Goal: Entertainment & Leisure: Consume media (video, audio)

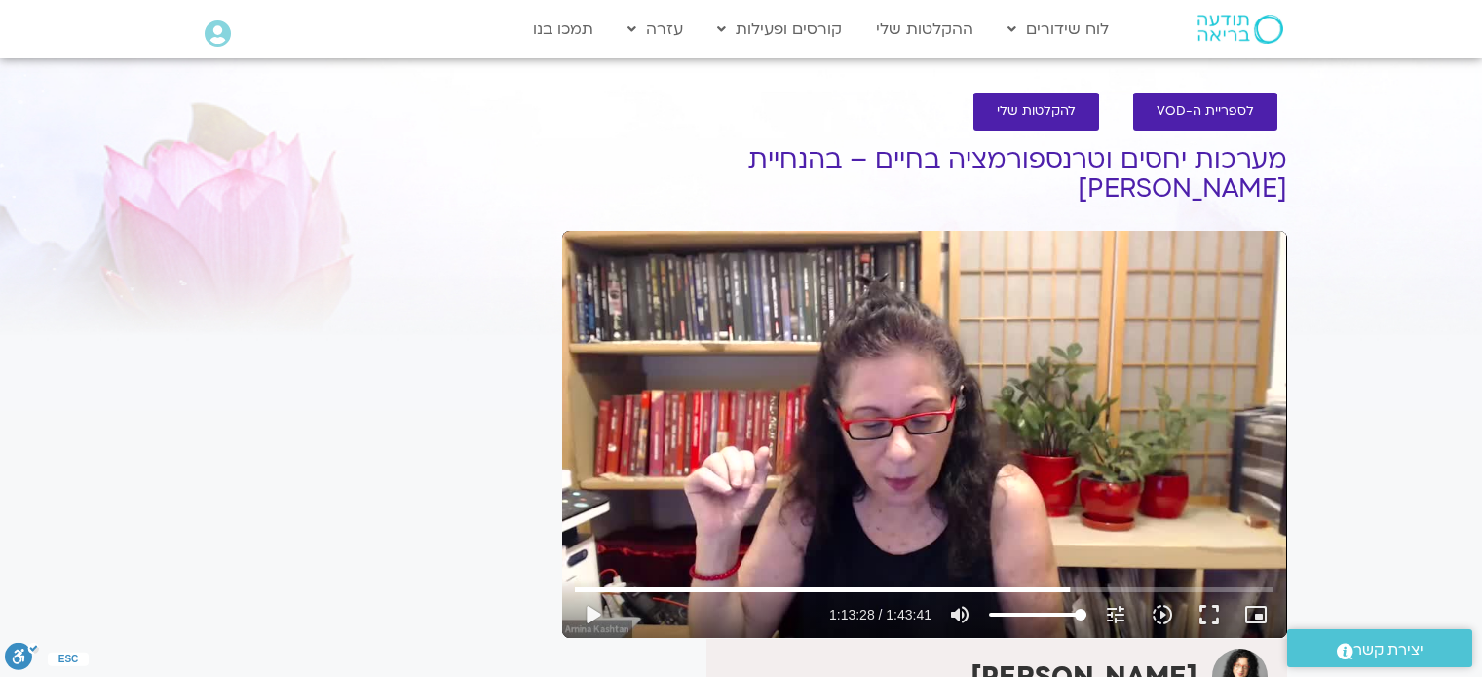
scroll to position [72, 0]
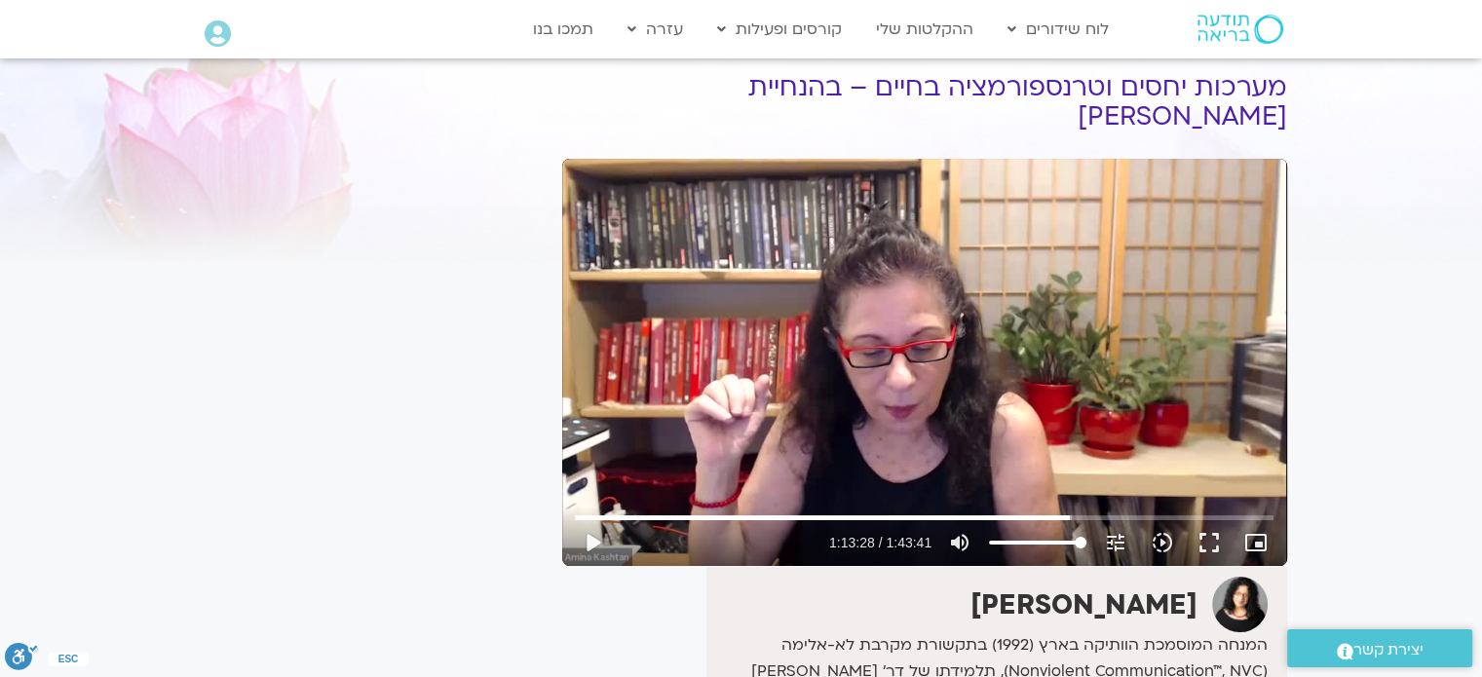
click at [815, 224] on div "Skip Ad 1:38:49 play_arrow 1:13:28 / 1:43:41 volume_up Mute tune Resolution Aut…" at bounding box center [924, 362] width 725 height 407
type input "4412.463407"
type input "66.1931818181818"
type input "4412.725611"
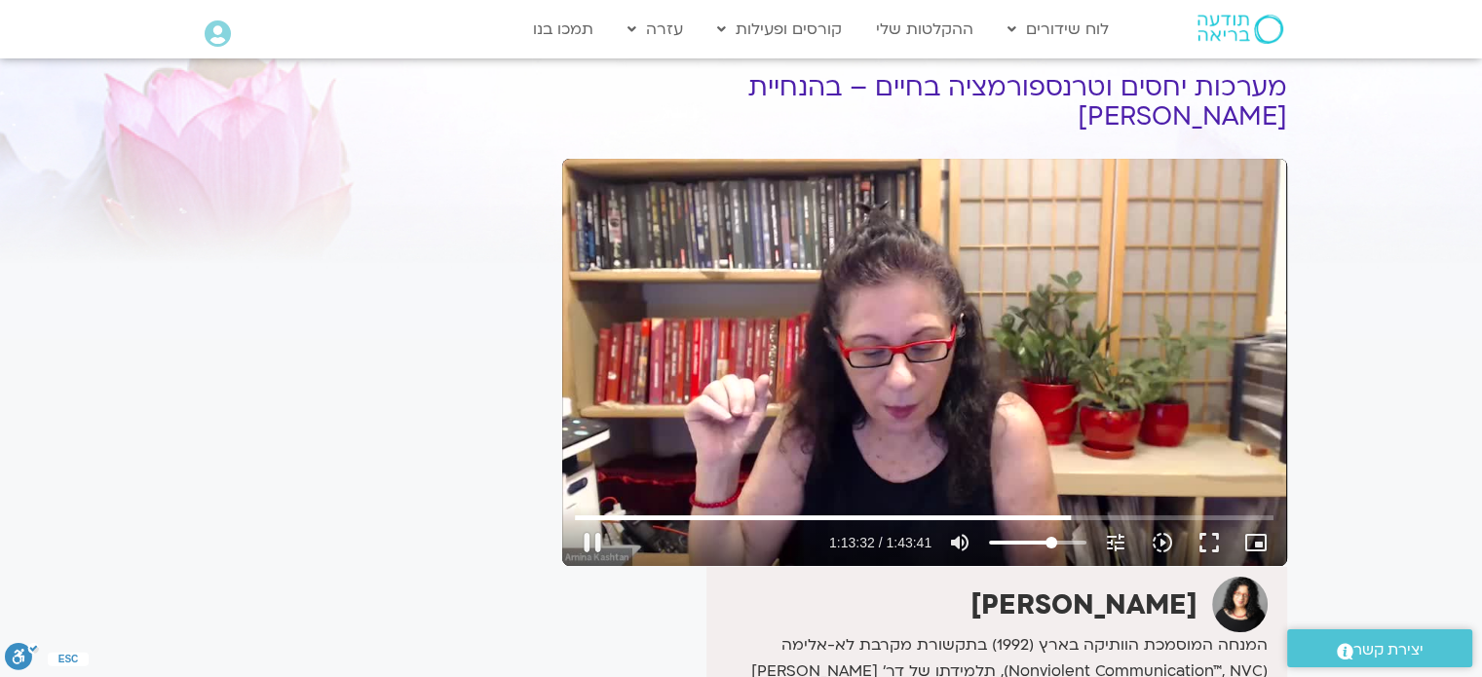
type input "66.1931818181818"
click at [1051, 537] on input "Volume" at bounding box center [1037, 543] width 97 height 12
click at [1078, 512] on input "Seek" at bounding box center [924, 518] width 699 height 12
click at [1090, 512] on input "Seek" at bounding box center [924, 518] width 699 height 12
click at [1216, 519] on button "fullscreen" at bounding box center [1209, 542] width 47 height 47
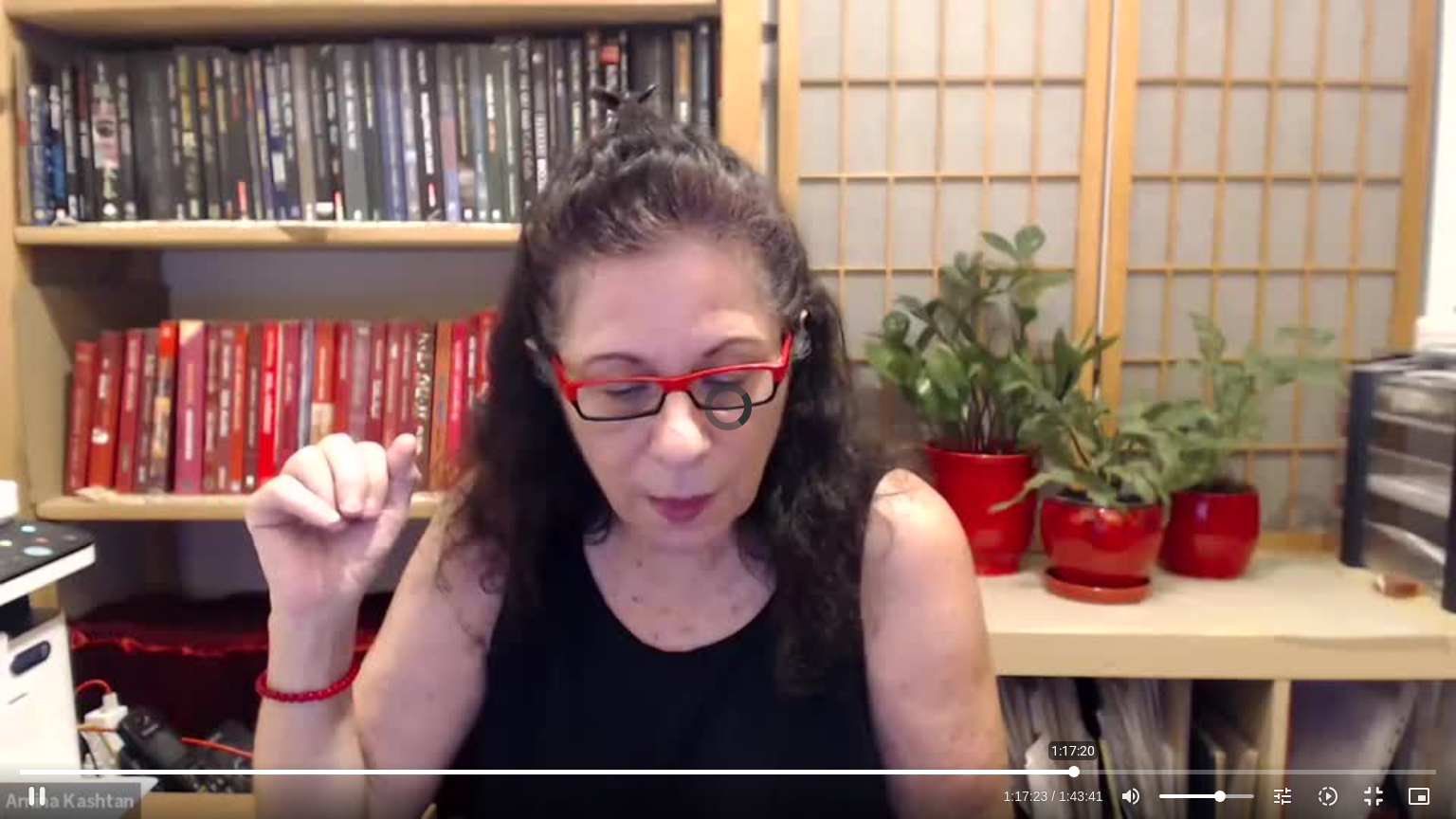
click at [1073, 658] on input "Seek" at bounding box center [727, 771] width 1415 height 12
click at [1086, 658] on input "Seek" at bounding box center [727, 771] width 1415 height 12
click at [1092, 658] on input "Seek" at bounding box center [727, 771] width 1415 height 12
click at [1103, 658] on input "Seek" at bounding box center [727, 771] width 1415 height 12
click at [1124, 658] on button "volume_up Mute" at bounding box center [1130, 796] width 46 height 46
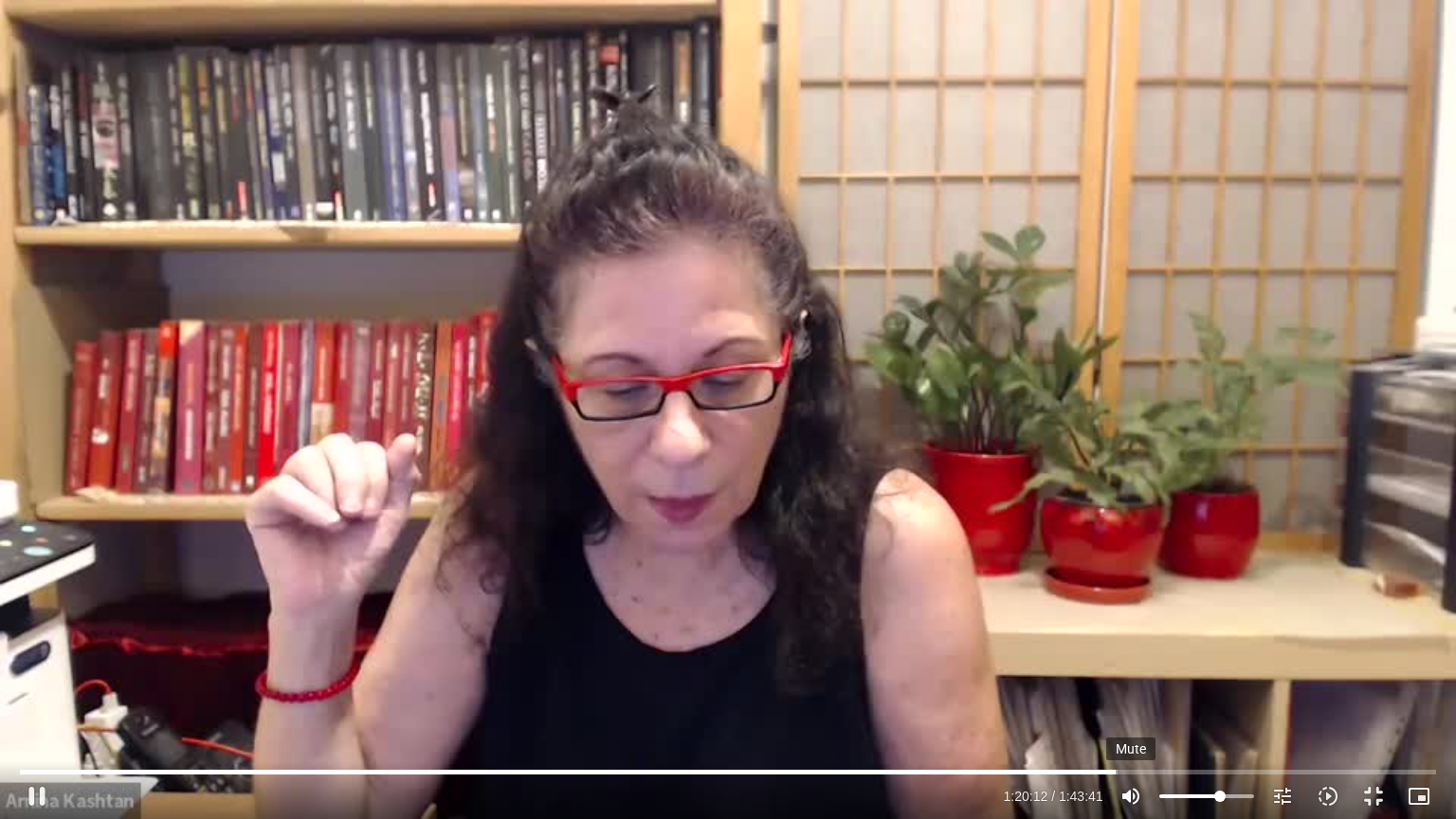
type input "4812.750692"
type input "0"
click at [1129, 658] on icon "volume_off" at bounding box center [1130, 796] width 22 height 22
type input "4814.181195"
type input "66.1931818181818"
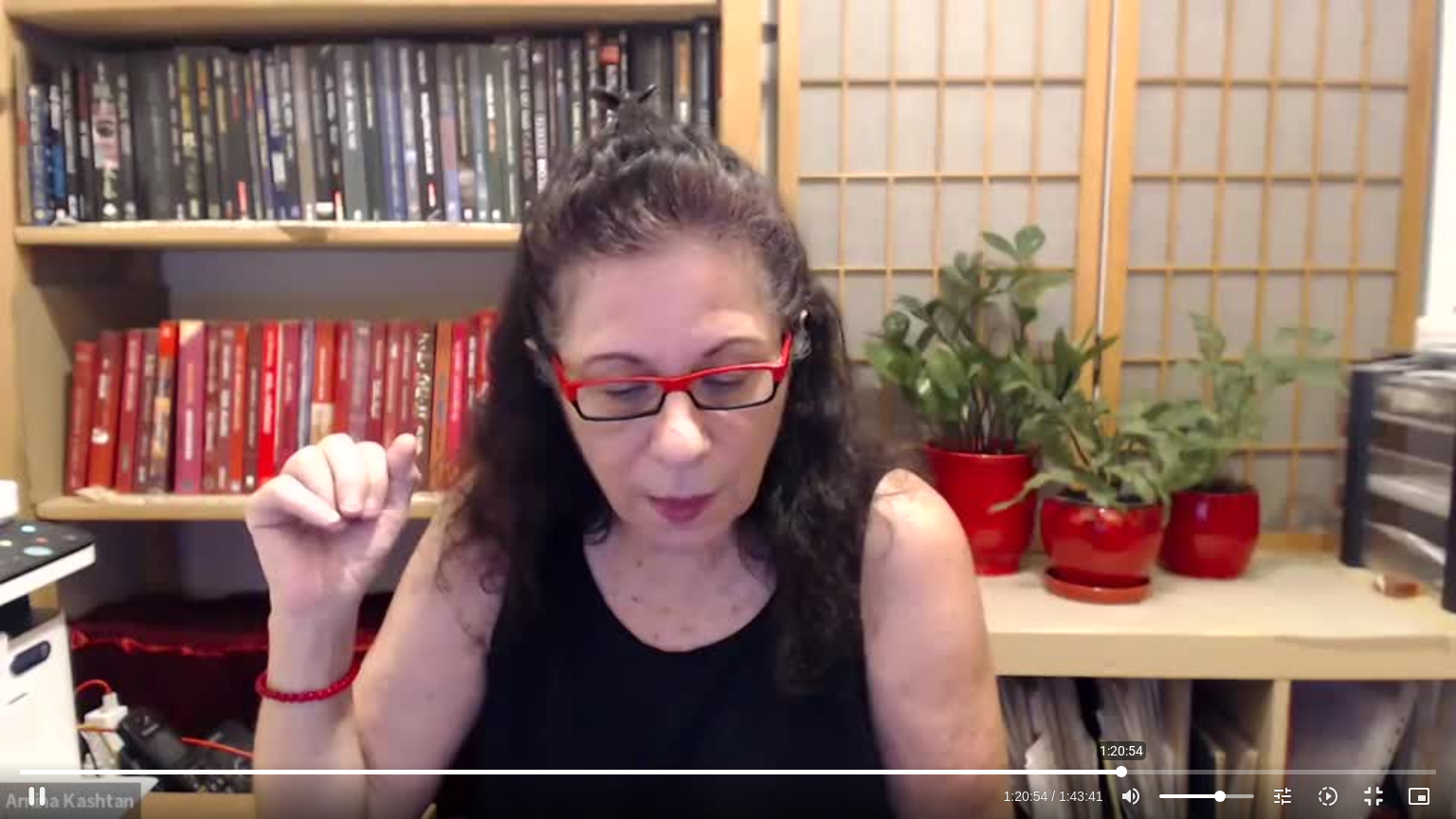
click at [1121, 658] on input "Seek" at bounding box center [727, 771] width 1415 height 12
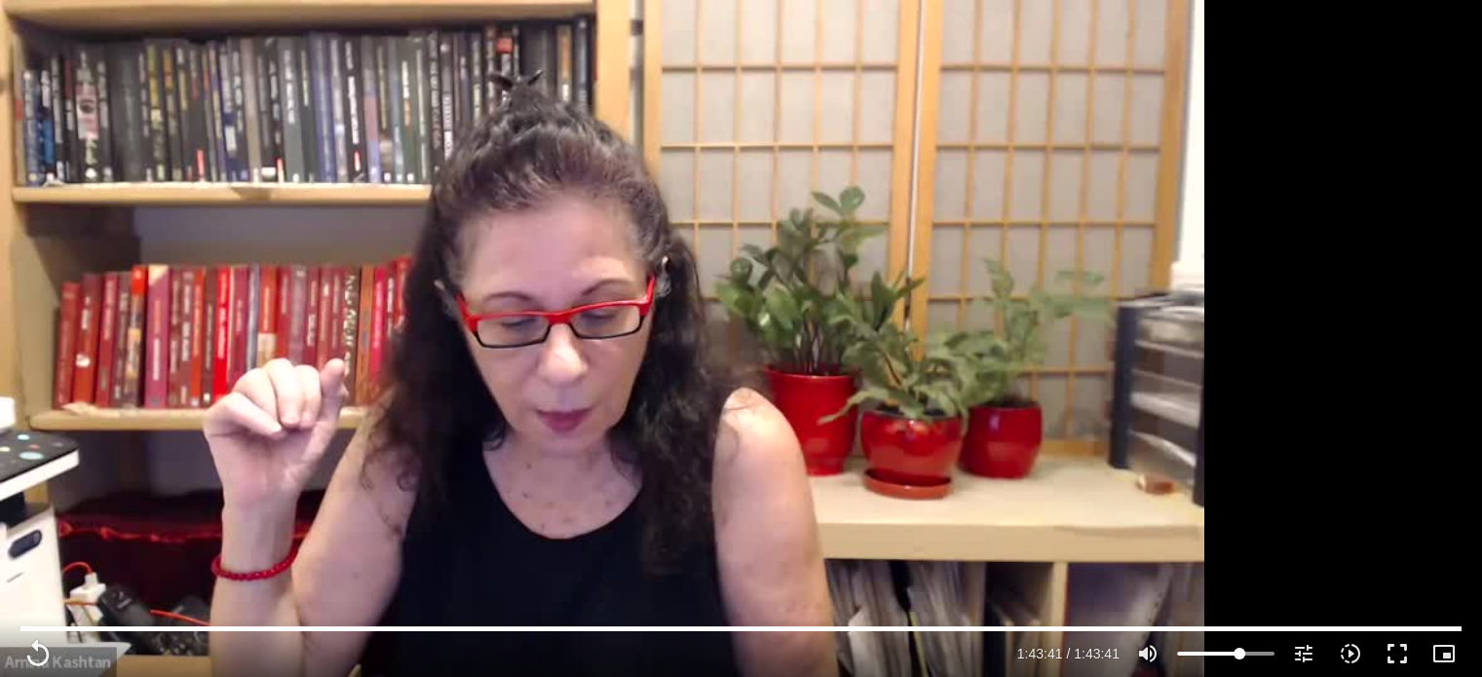
type input "6221.8"
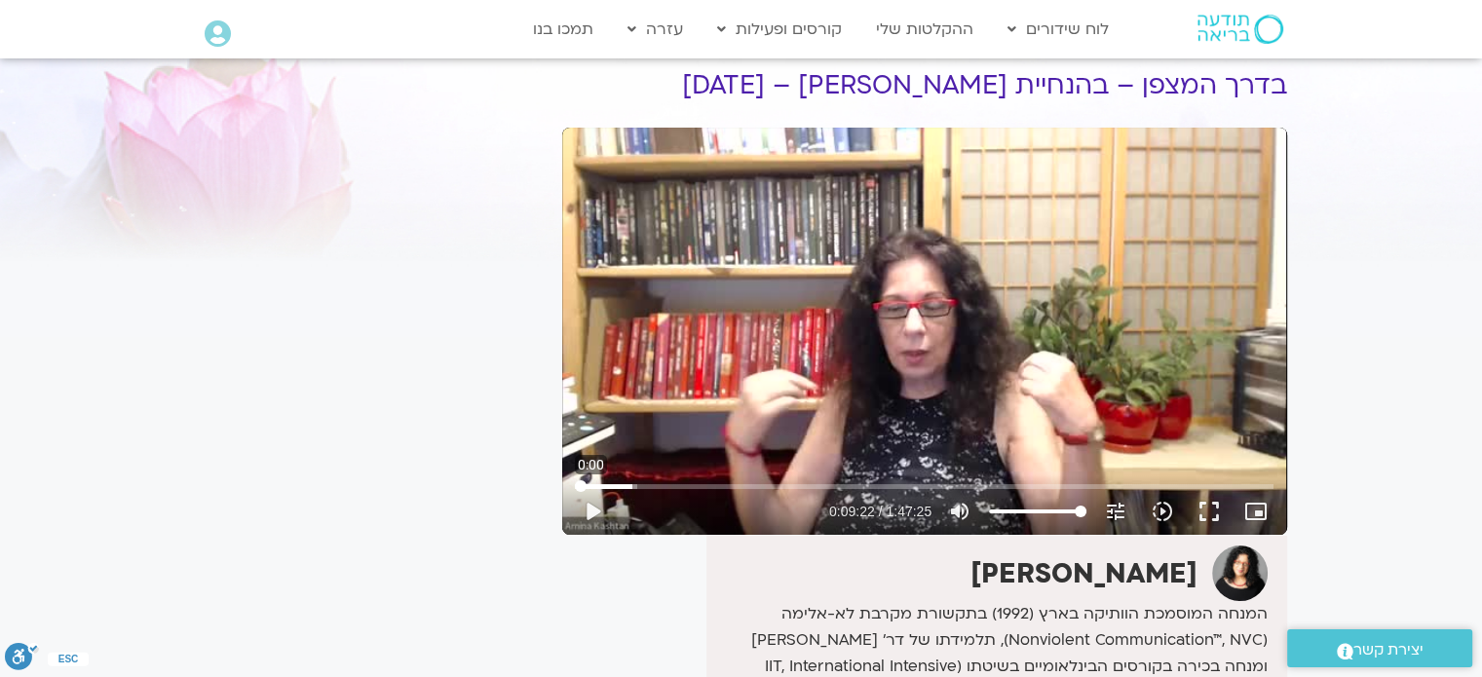
click at [576, 488] on input "Seek" at bounding box center [924, 486] width 699 height 12
click at [592, 514] on button "play_arrow" at bounding box center [592, 511] width 47 height 47
type input "1.38152"
